Goal: Task Accomplishment & Management: Complete application form

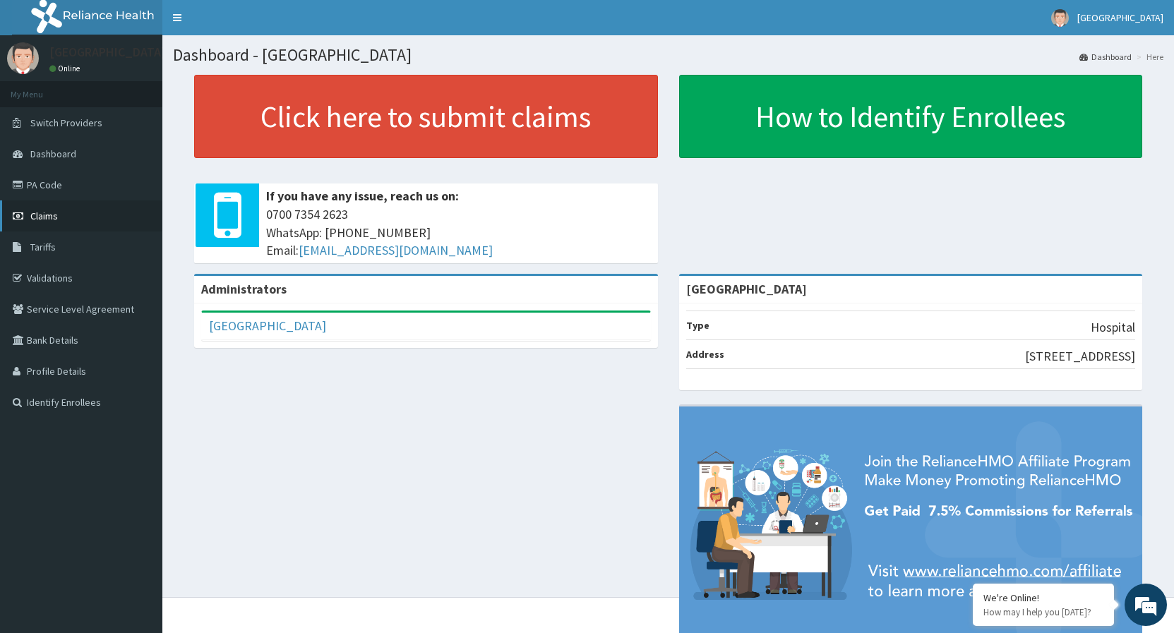
click at [46, 215] on span "Claims" at bounding box center [44, 216] width 28 height 13
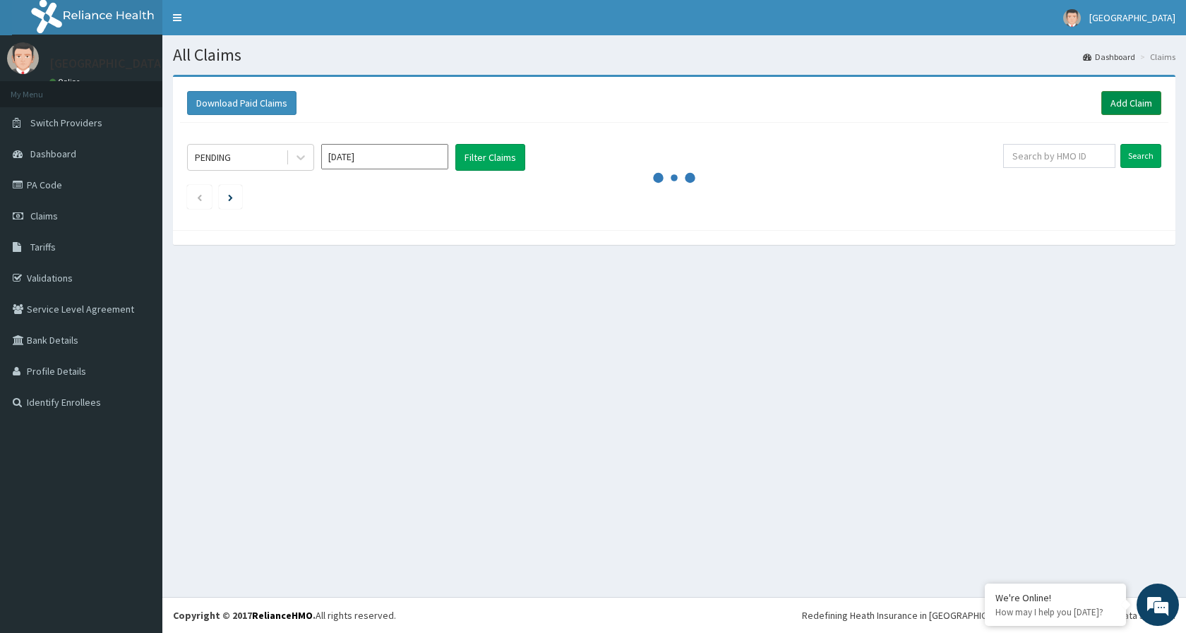
click at [1124, 101] on link "Add Claim" at bounding box center [1131, 103] width 60 height 24
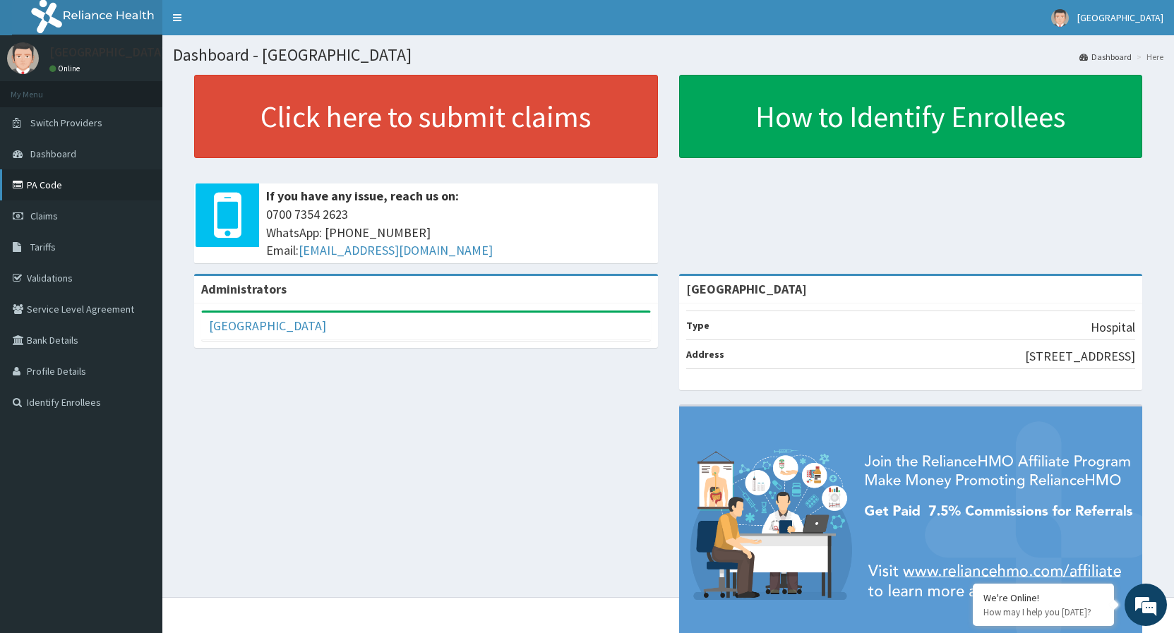
click at [75, 192] on link "PA Code" at bounding box center [81, 184] width 162 height 31
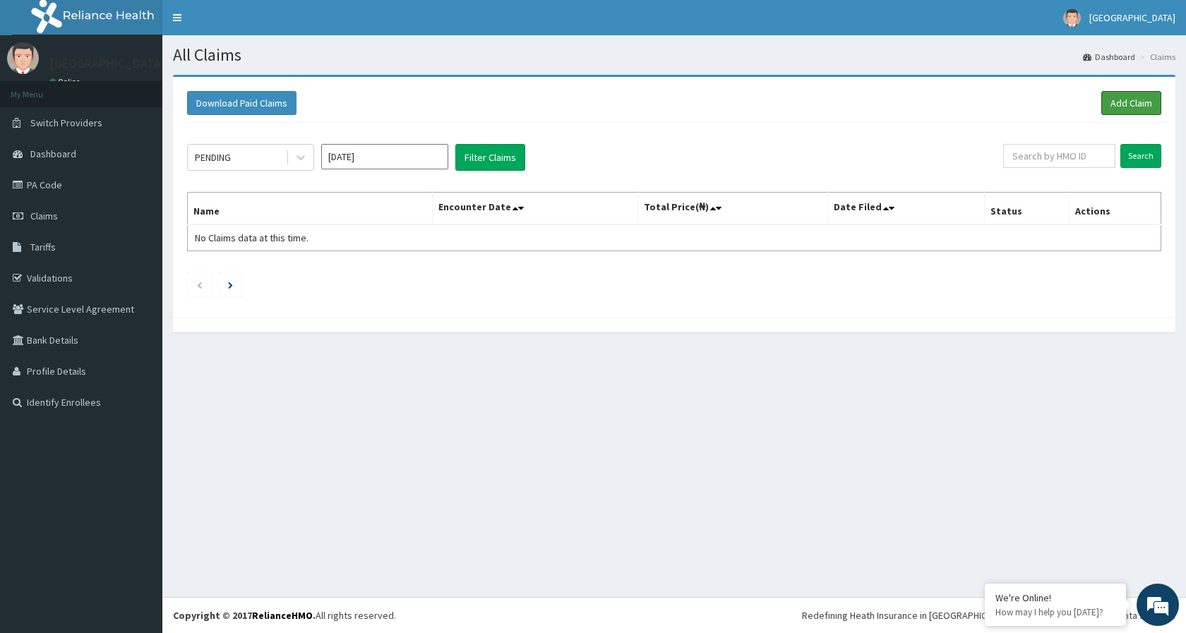
click at [1112, 104] on link "Add Claim" at bounding box center [1131, 103] width 60 height 24
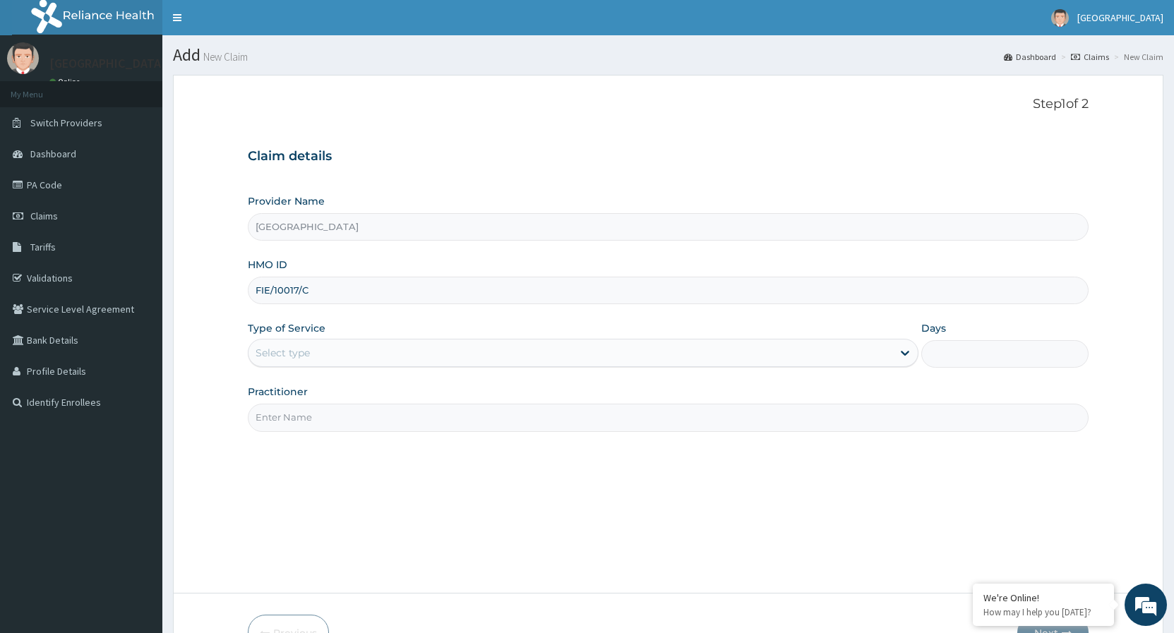
type input "FIE/10017/C"
click at [313, 356] on div "Select type" at bounding box center [569, 353] width 643 height 23
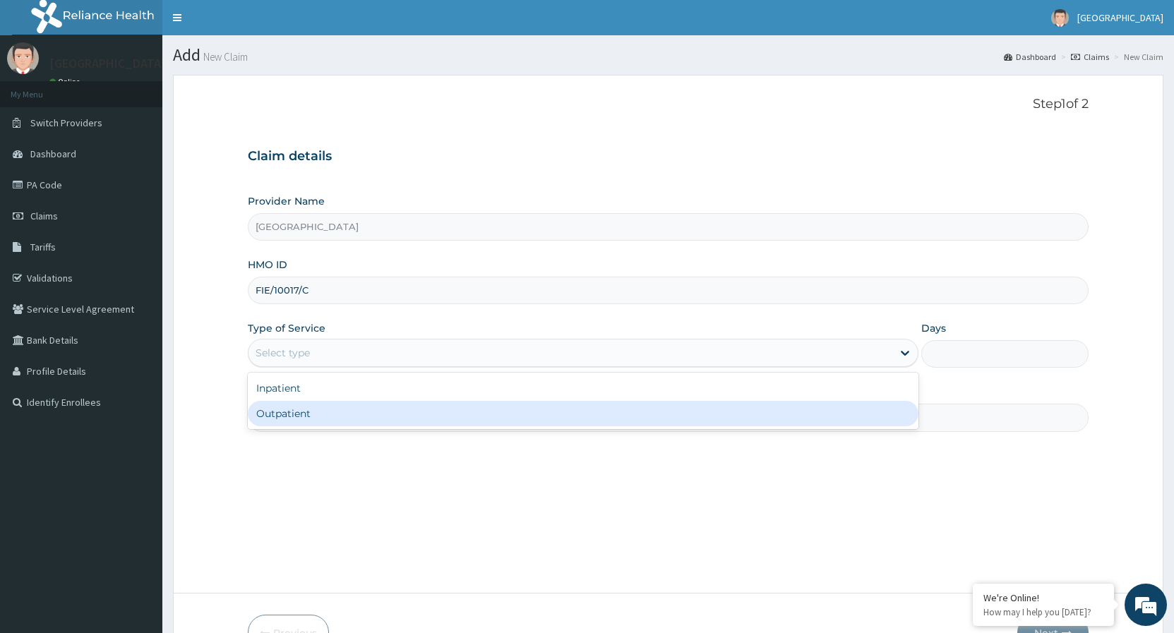
click at [300, 414] on div "Outpatient" at bounding box center [583, 413] width 670 height 25
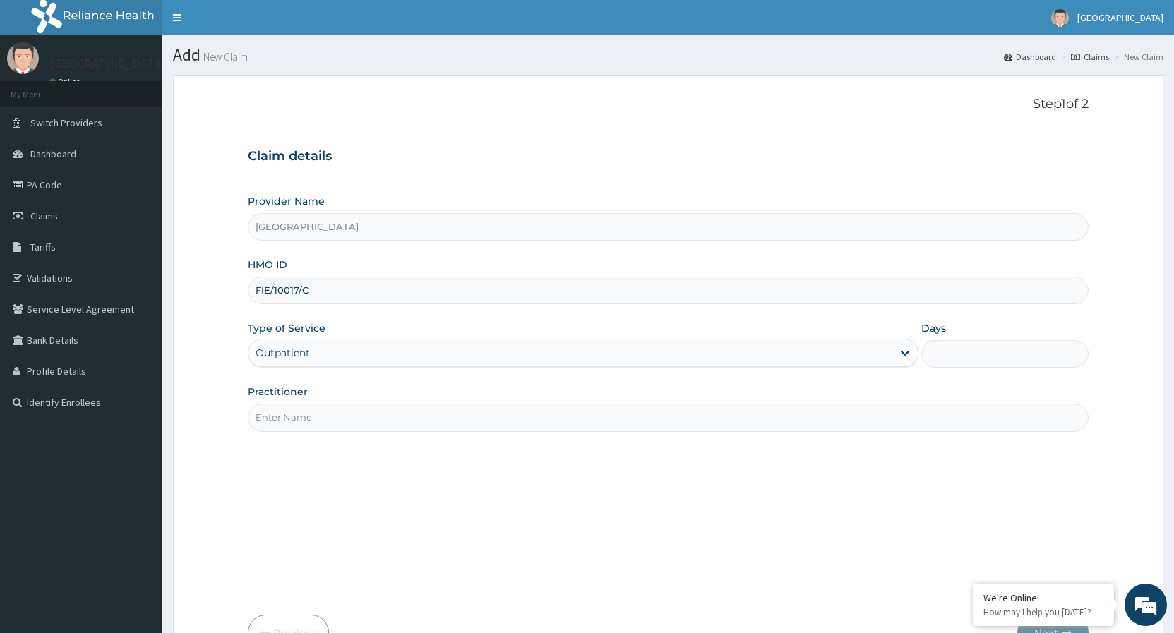
type input "1"
click at [296, 421] on input "Practitioner" at bounding box center [668, 418] width 841 height 28
type input "DR"
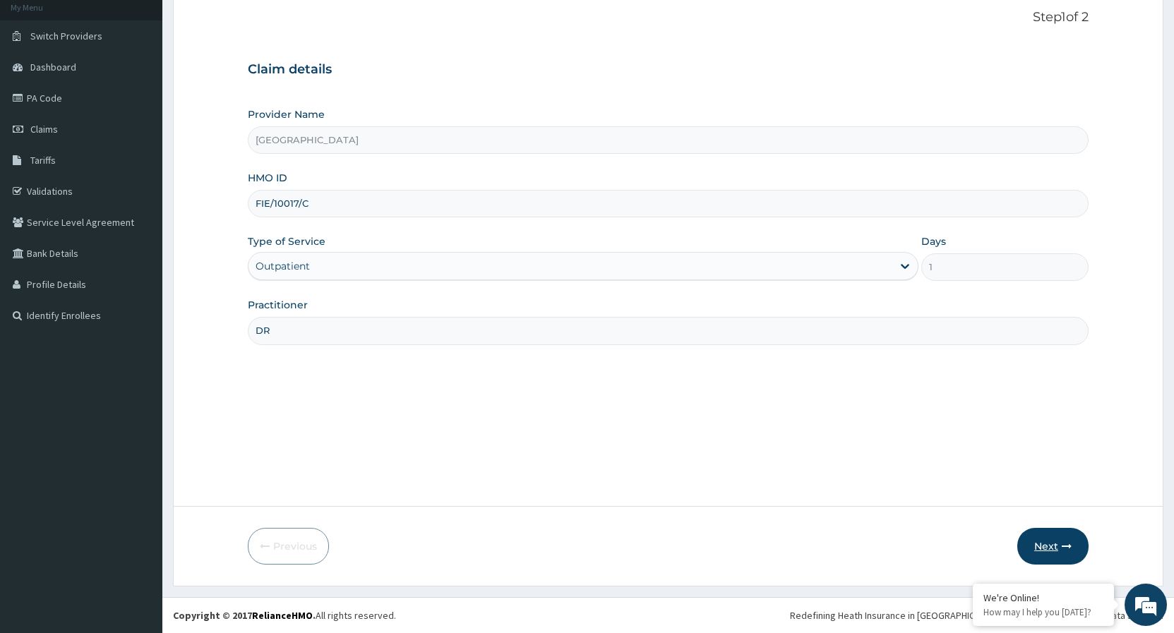
click at [1057, 541] on button "Next" at bounding box center [1052, 546] width 71 height 37
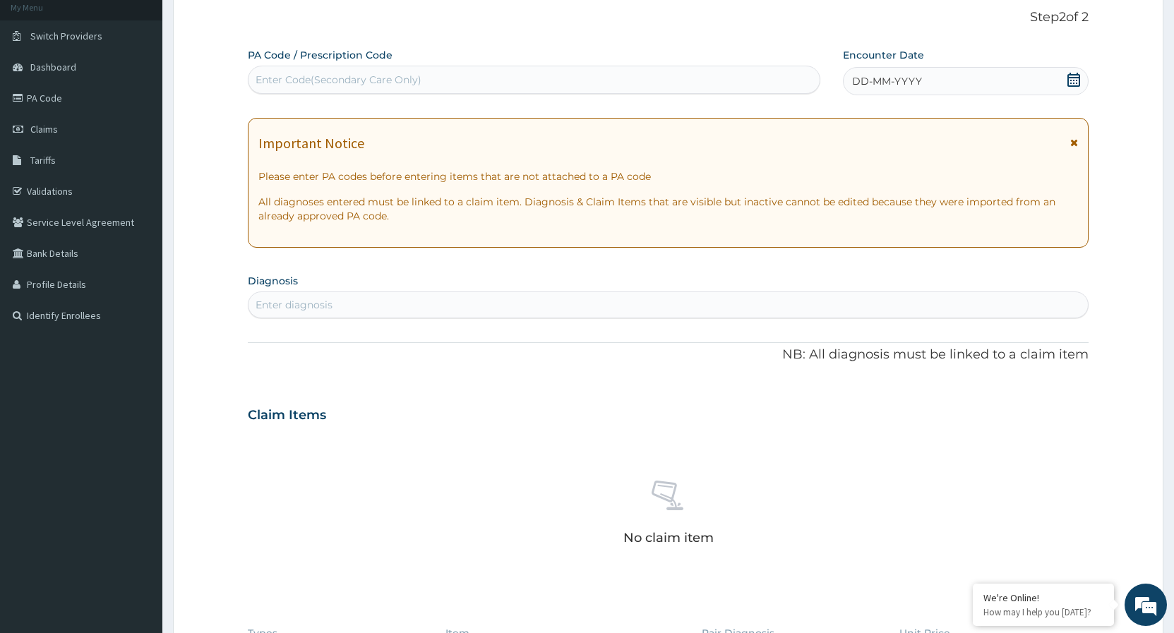
click at [452, 297] on div "Enter diagnosis" at bounding box center [667, 305] width 839 height 23
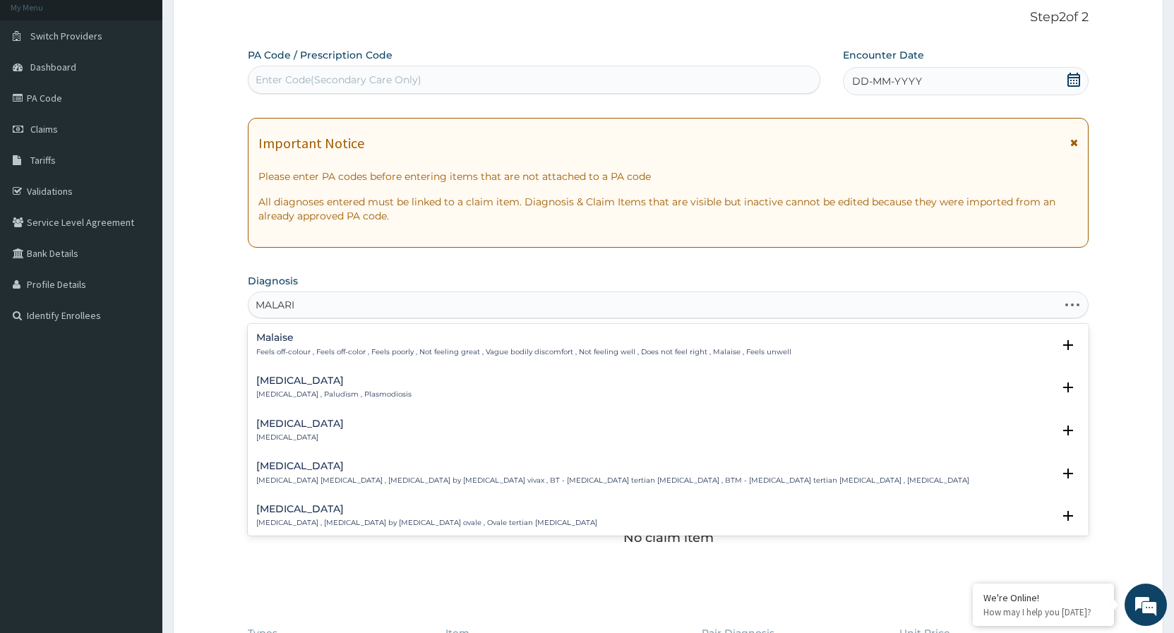
type input "[MEDICAL_DATA]"
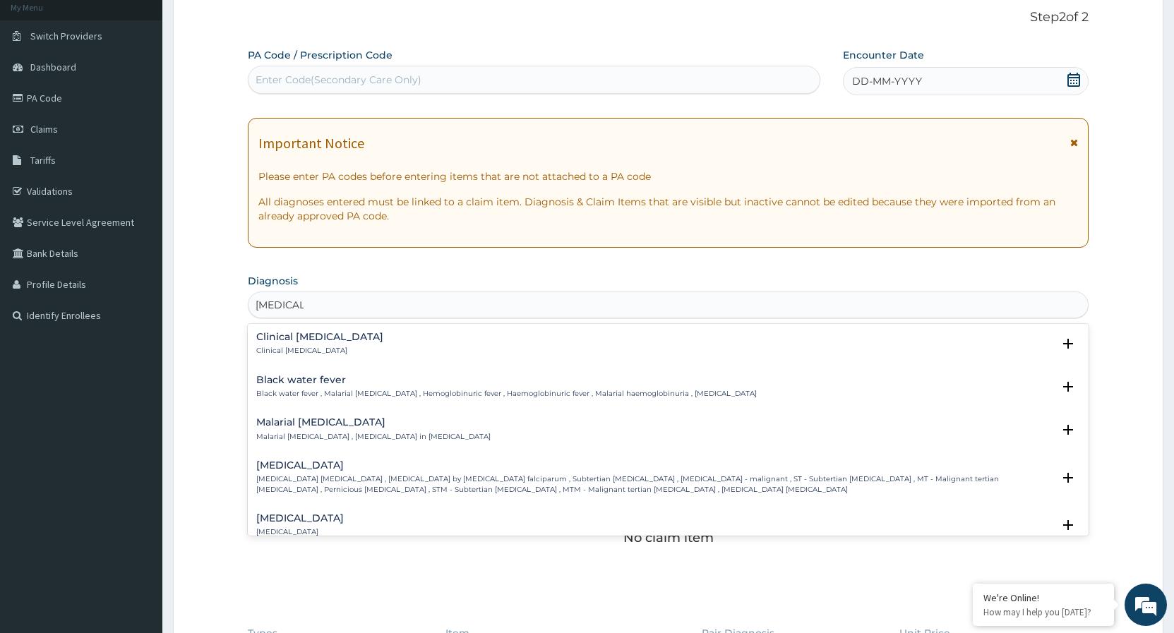
scroll to position [457, 0]
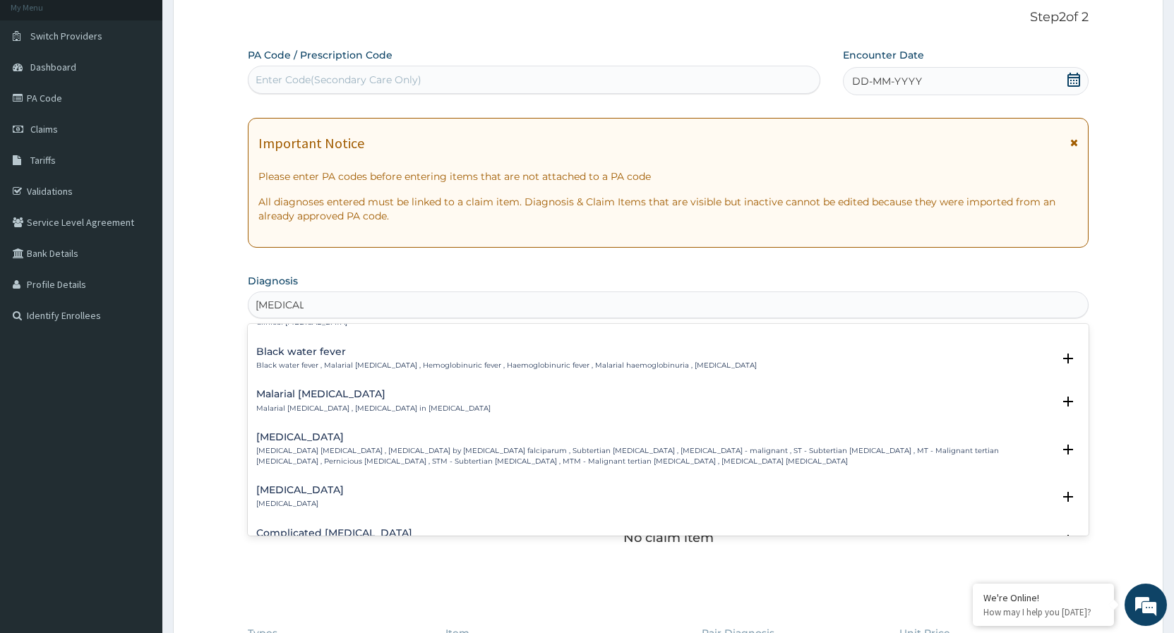
click at [344, 447] on p "Falciparum malaria , Malignant tertian malaria , Malaria by Plasmodium falcipar…" at bounding box center [654, 456] width 796 height 20
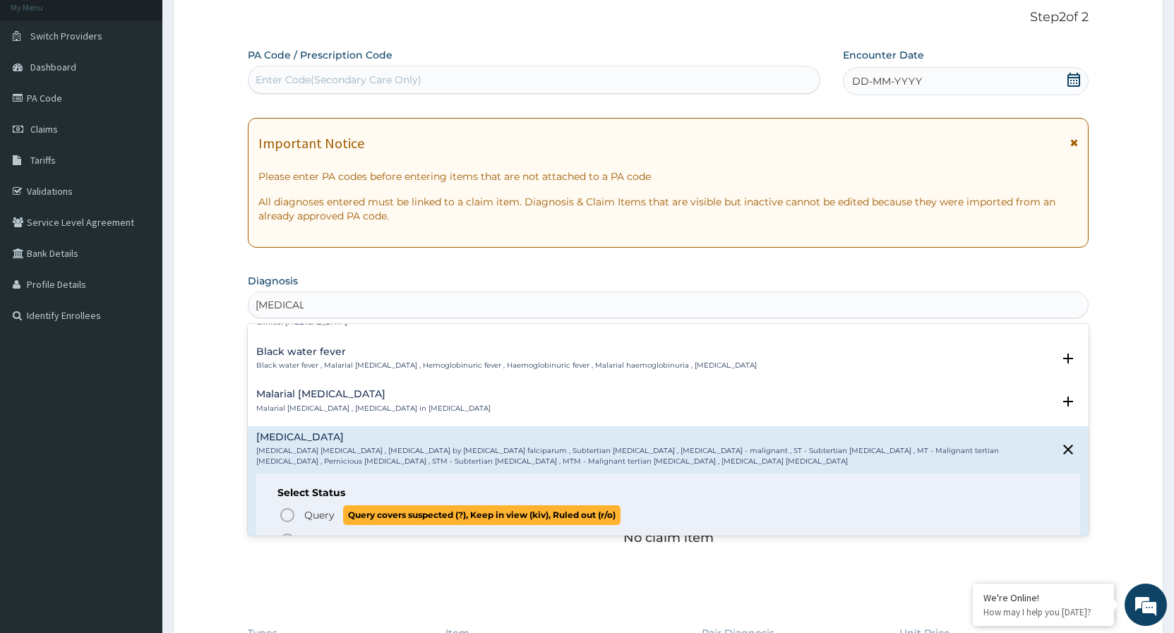
click at [289, 514] on icon "status option query" at bounding box center [287, 515] width 17 height 17
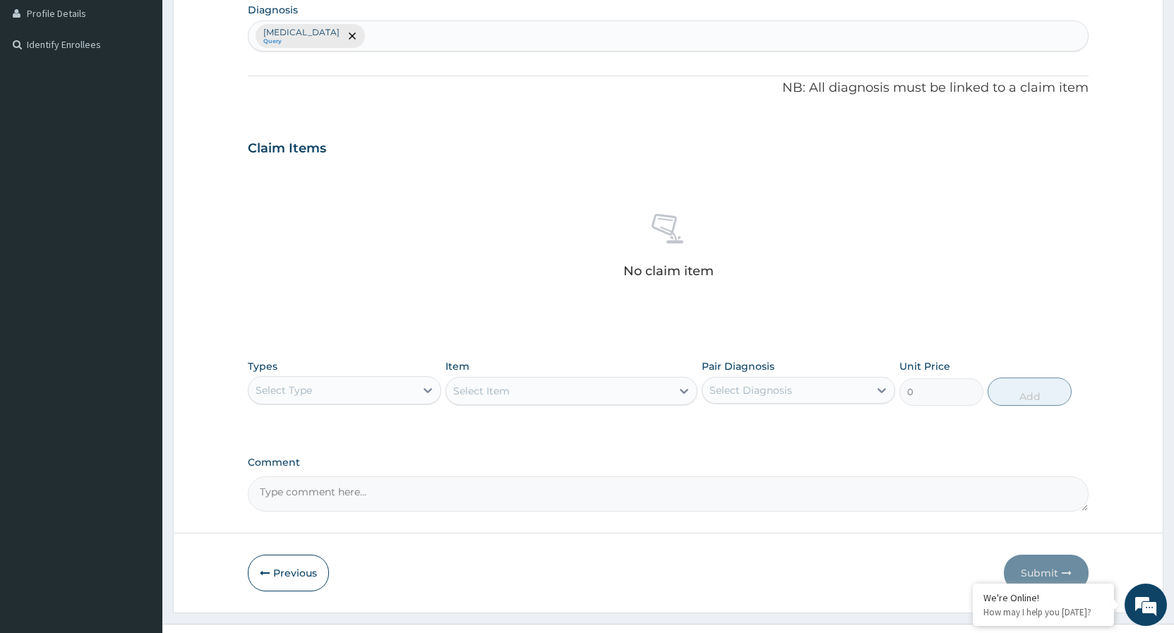
scroll to position [375, 0]
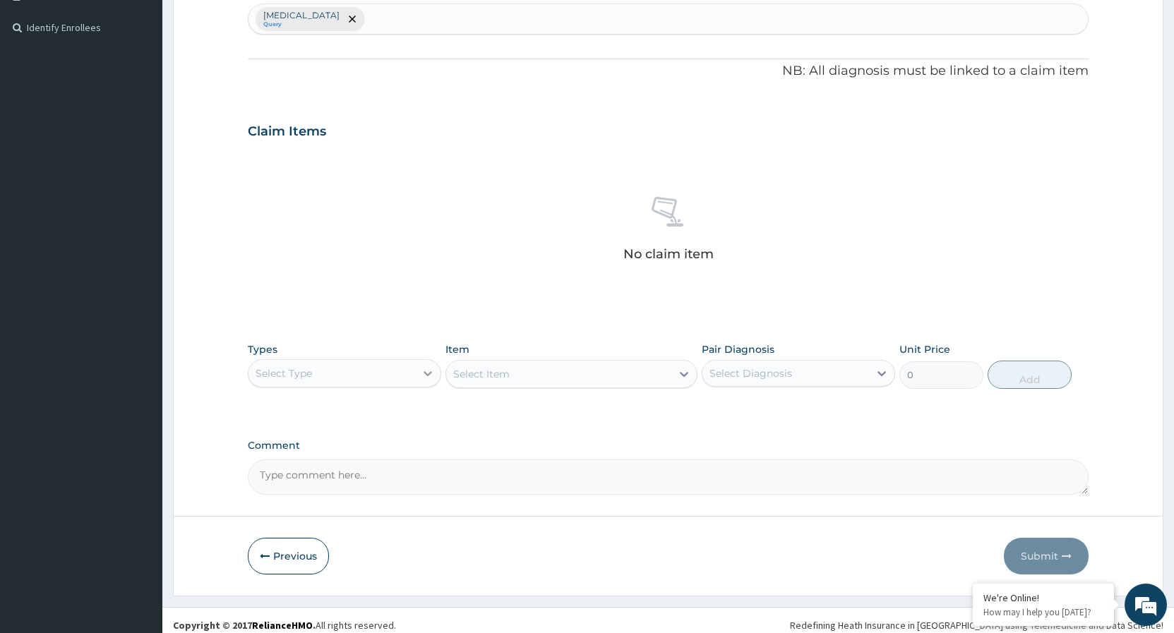
click at [433, 372] on icon at bounding box center [428, 373] width 14 height 14
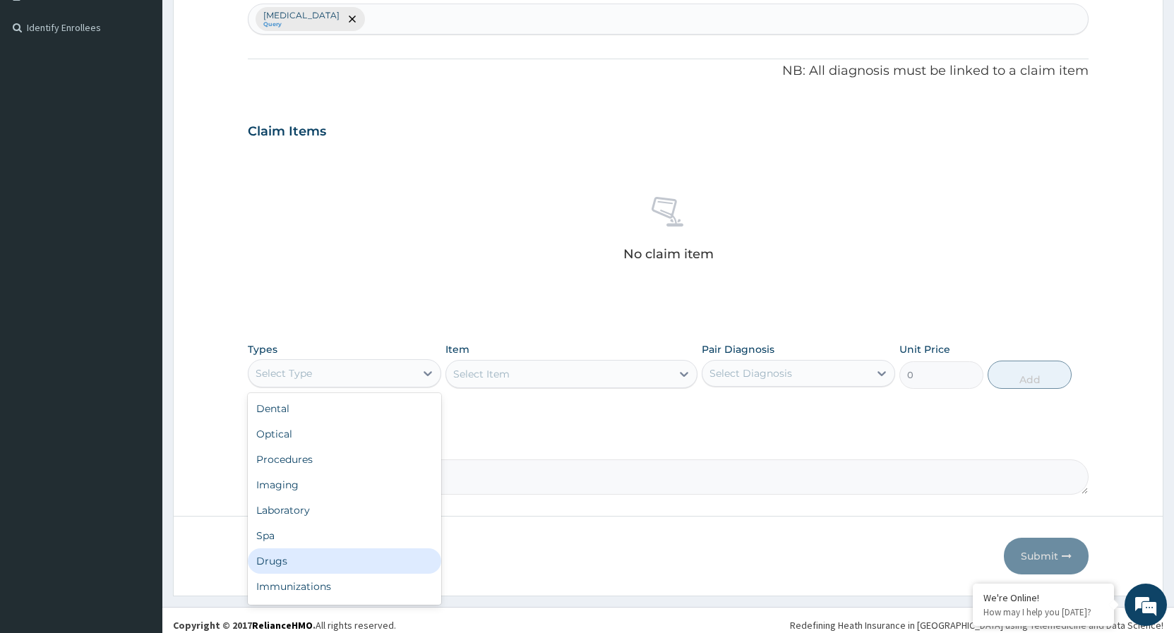
drag, startPoint x: 304, startPoint y: 560, endPoint x: 311, endPoint y: 558, distance: 7.4
click at [303, 560] on div "Drugs" at bounding box center [344, 560] width 193 height 25
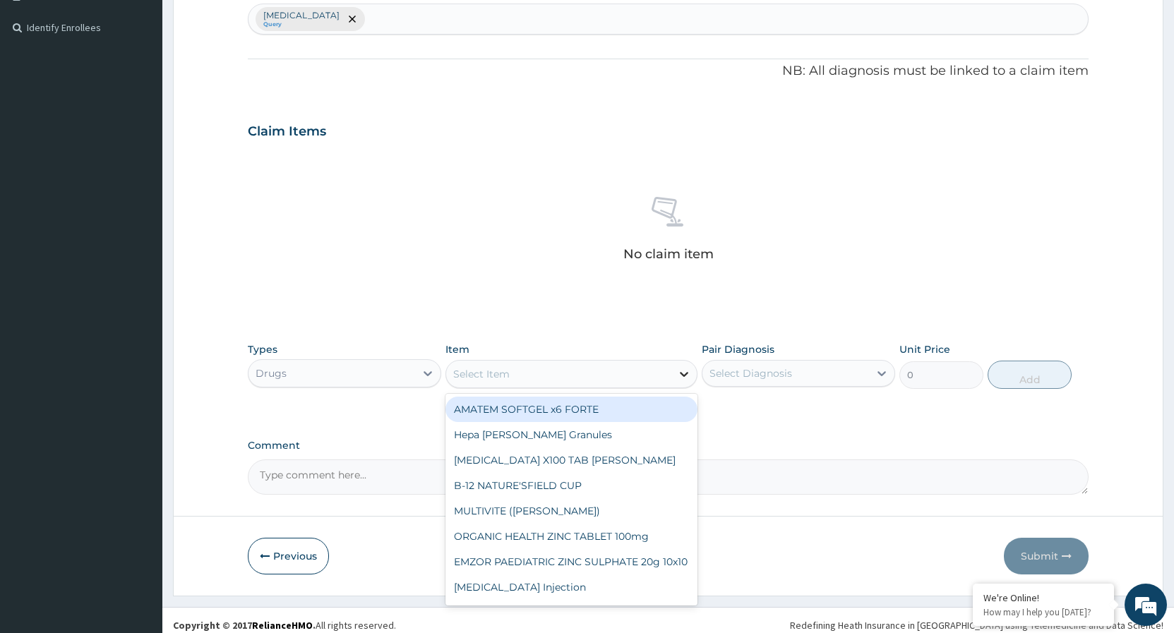
click at [682, 374] on icon at bounding box center [684, 374] width 8 height 5
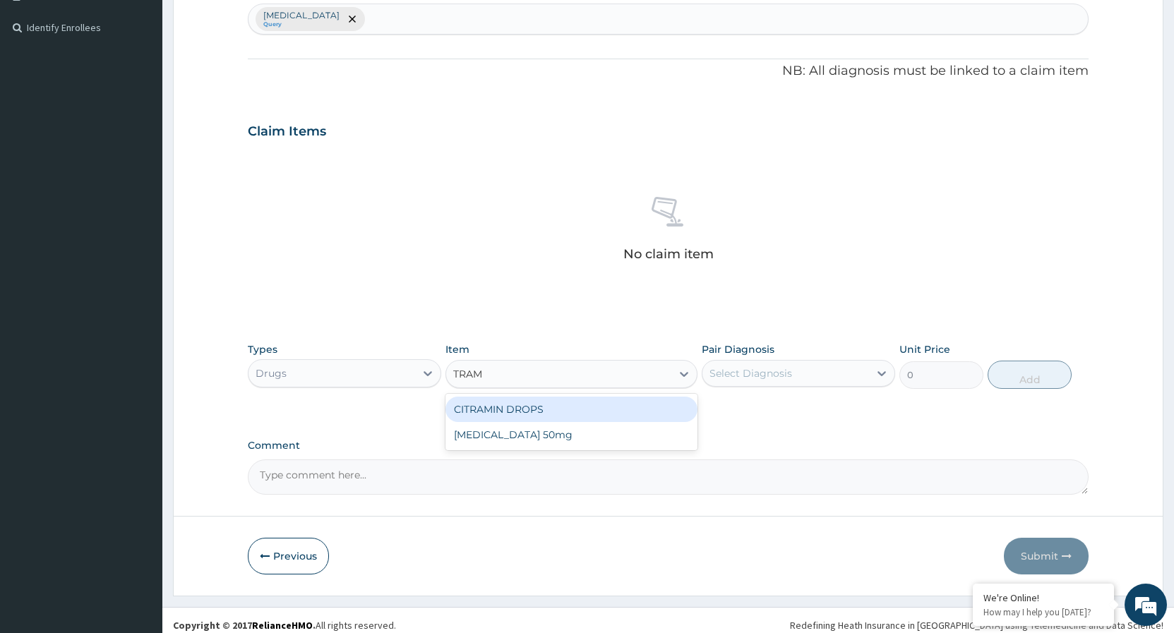
type input "TRAMA"
click at [616, 409] on div "Tramadol 50mg" at bounding box center [571, 409] width 252 height 25
type input "118.25"
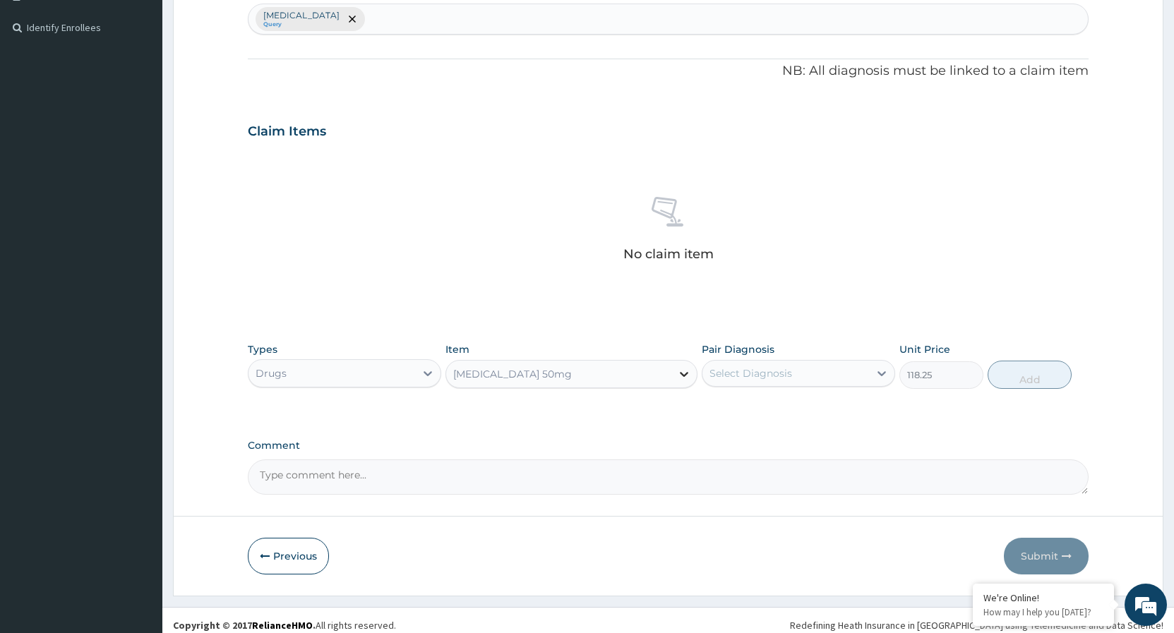
click at [677, 372] on div at bounding box center [683, 373] width 25 height 25
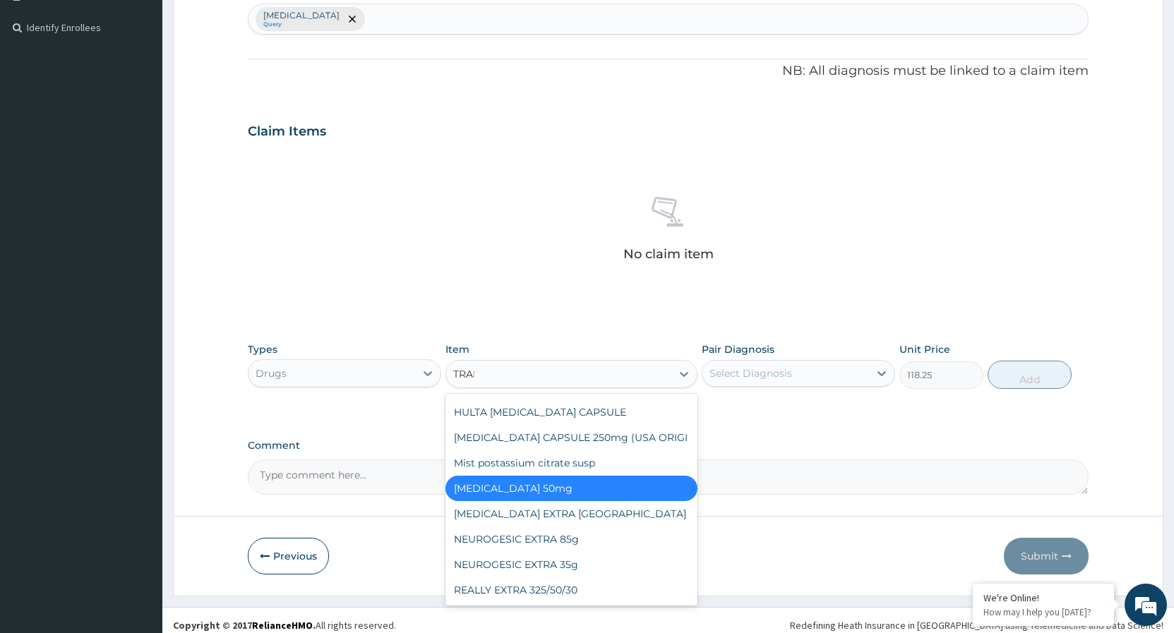
scroll to position [0, 0]
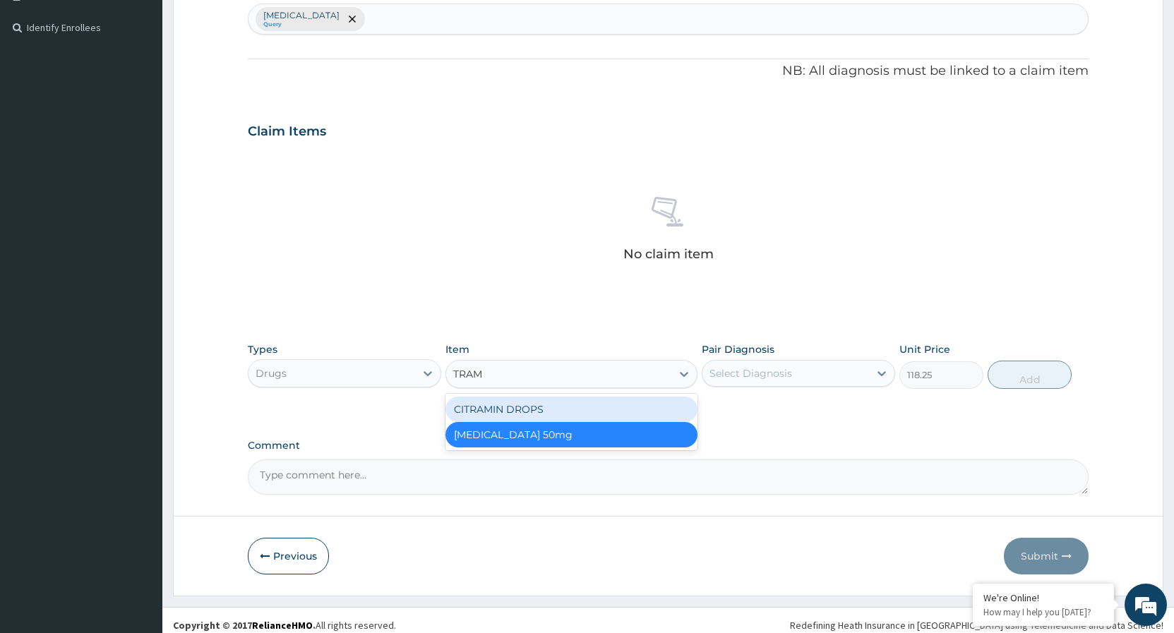
type input "TRAM"
